Goal: Task Accomplishment & Management: Use online tool/utility

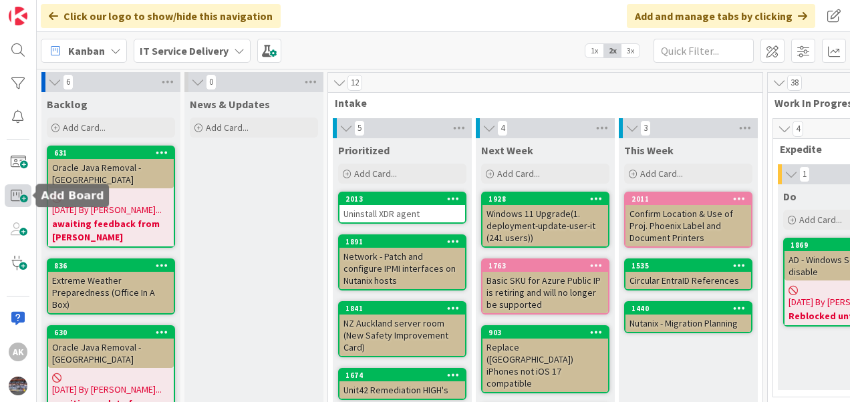
click at [15, 195] on span at bounding box center [18, 195] width 27 height 23
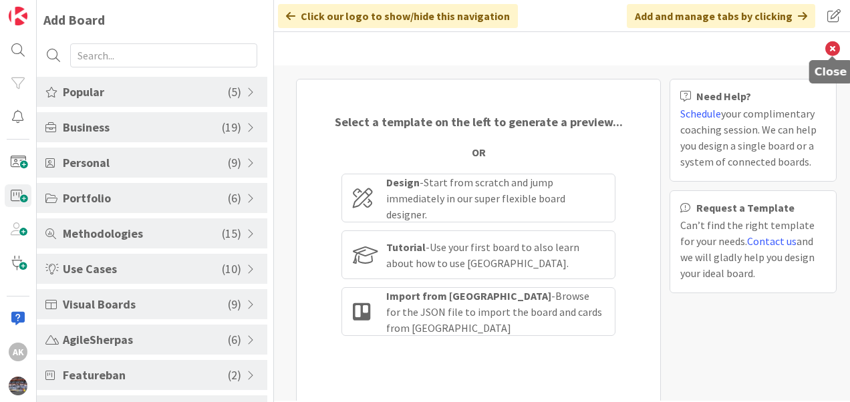
click at [831, 48] on icon at bounding box center [832, 48] width 15 height 15
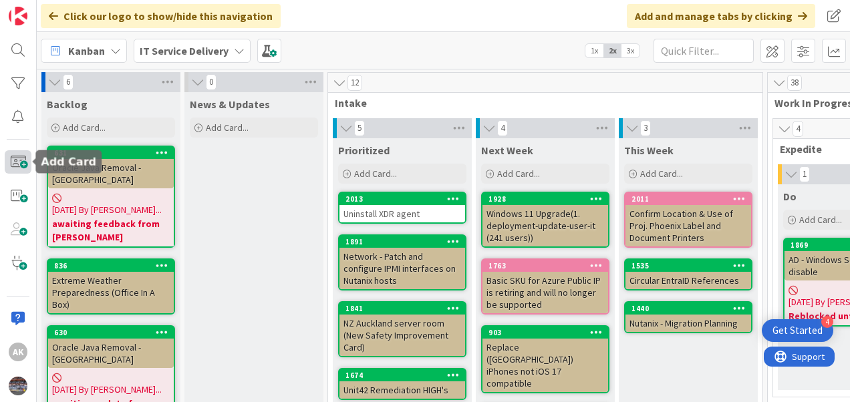
click at [23, 165] on span at bounding box center [18, 161] width 27 height 23
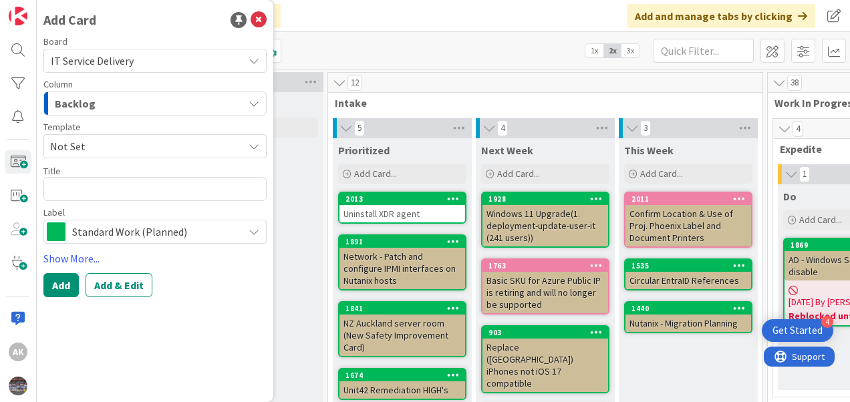
click at [158, 100] on div "Backlog" at bounding box center [147, 103] width 192 height 21
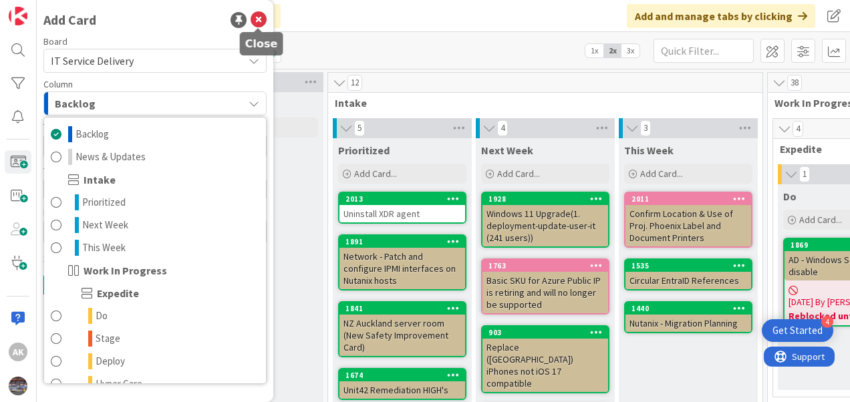
click at [253, 17] on icon at bounding box center [259, 20] width 16 height 16
